Goal: Transaction & Acquisition: Purchase product/service

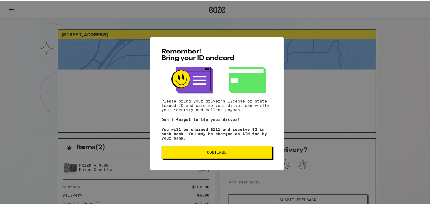
click at [245, 151] on span "Continue" at bounding box center [216, 151] width 101 height 4
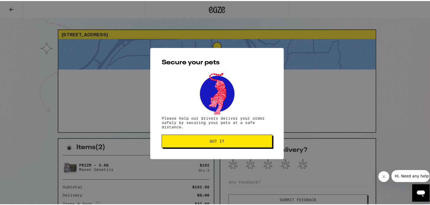
drag, startPoint x: 223, startPoint y: 8, endPoint x: 220, endPoint y: 8, distance: 3.3
click at [222, 8] on div "Secure your pets Please help our drivers deliver your order safely by securing …" at bounding box center [217, 102] width 434 height 205
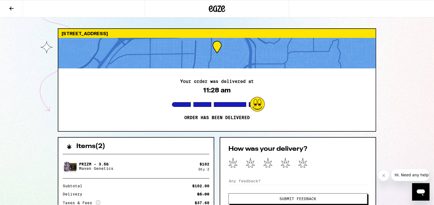
click at [219, 17] on div "[STREET_ADDRESS] Your order was delivered at 11:28 am Order has been delivered …" at bounding box center [217, 189] width 434 height 378
drag, startPoint x: 219, startPoint y: 17, endPoint x: 212, endPoint y: 10, distance: 9.6
click at [213, 9] on icon at bounding box center [217, 9] width 16 height 10
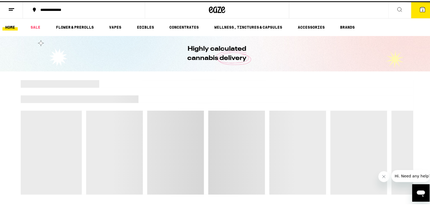
click at [213, 8] on icon at bounding box center [217, 9] width 16 height 10
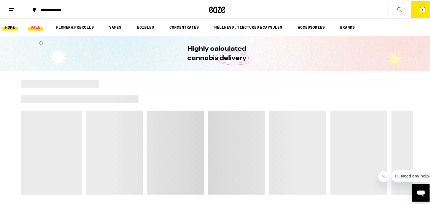
click at [34, 24] on link "SALE" at bounding box center [35, 26] width 15 height 7
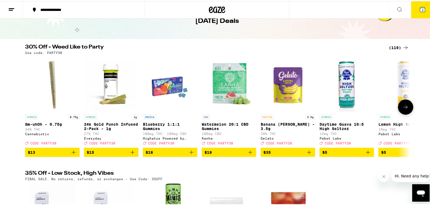
scroll to position [27, 0]
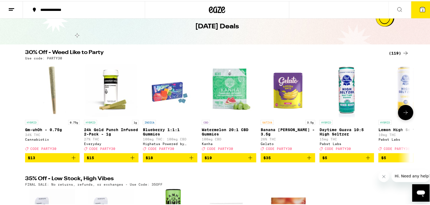
click at [402, 109] on button at bounding box center [405, 111] width 15 height 15
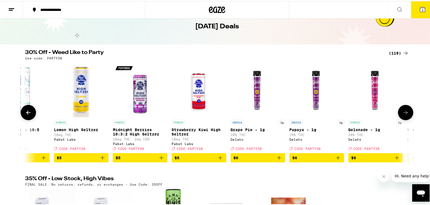
click at [402, 108] on button at bounding box center [405, 111] width 15 height 15
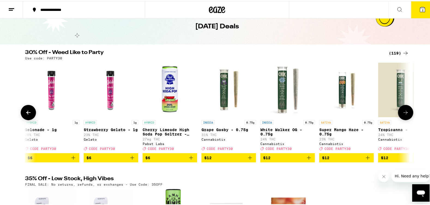
scroll to position [0, 648]
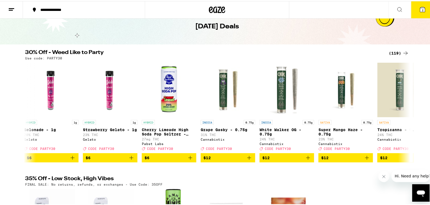
click at [396, 49] on div "(119)" at bounding box center [399, 52] width 20 height 7
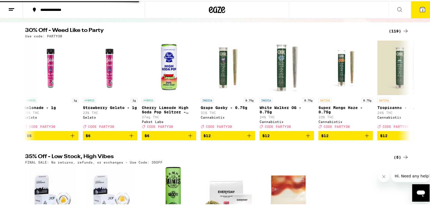
scroll to position [136, 0]
